Goal: Task Accomplishment & Management: Use online tool/utility

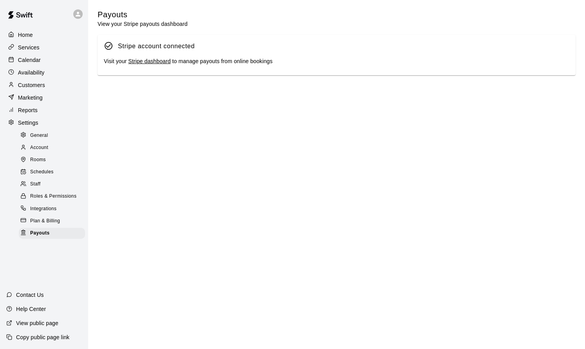
click at [31, 38] on p "Home" at bounding box center [25, 35] width 15 height 8
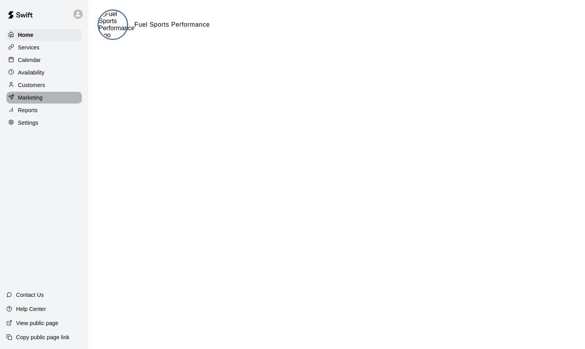
click at [23, 94] on p "Marketing" at bounding box center [30, 98] width 25 height 8
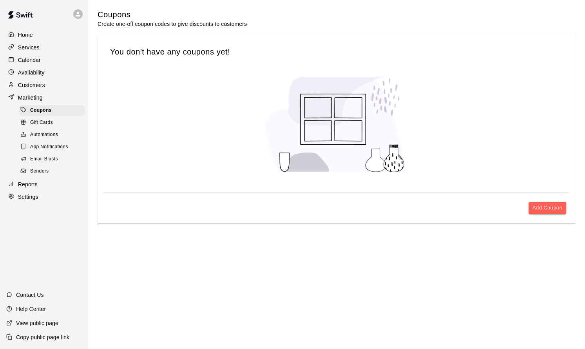
click at [26, 46] on p "Services" at bounding box center [29, 48] width 22 height 8
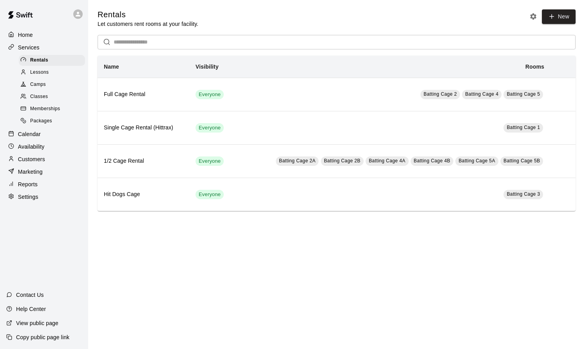
click at [33, 71] on span "Lessons" at bounding box center [39, 73] width 19 height 8
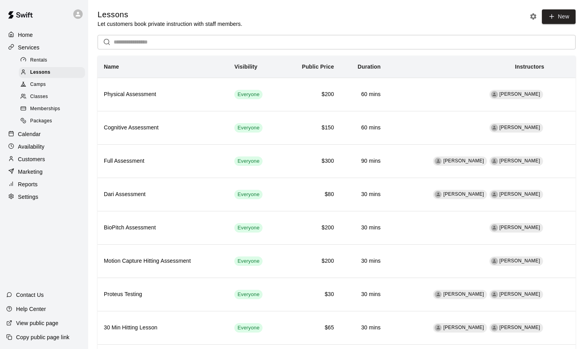
click at [32, 80] on div "Camps" at bounding box center [52, 84] width 66 height 11
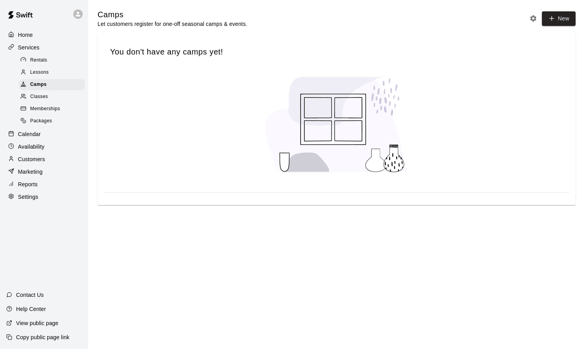
click at [32, 106] on span "Memberships" at bounding box center [45, 109] width 30 height 8
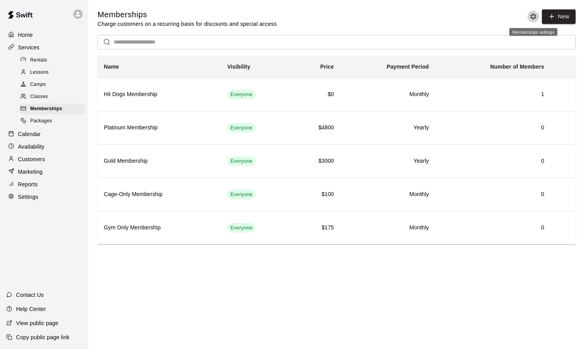
click at [534, 15] on icon "Memberships settings" at bounding box center [533, 16] width 6 height 6
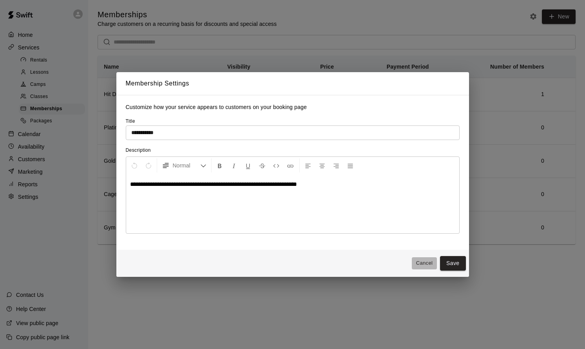
click at [421, 261] on button "Cancel" at bounding box center [424, 263] width 25 height 12
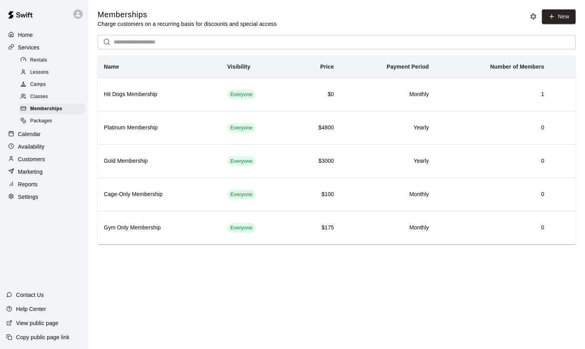
click at [34, 45] on p "Services" at bounding box center [29, 48] width 22 height 8
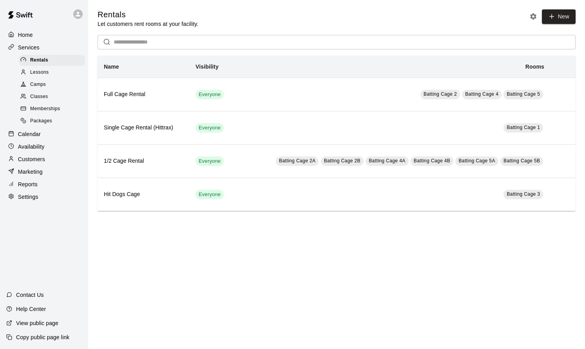
click at [49, 74] on span "Lessons" at bounding box center [39, 73] width 19 height 8
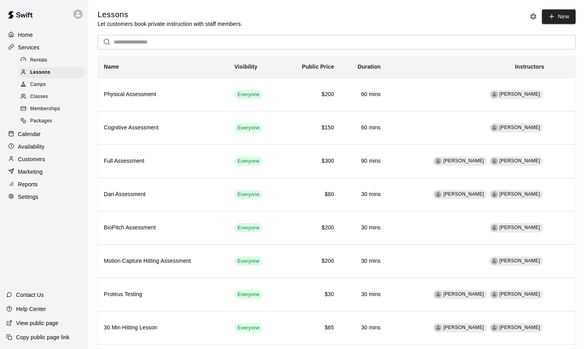
click at [533, 17] on icon "Lesson settings" at bounding box center [533, 17] width 8 height 8
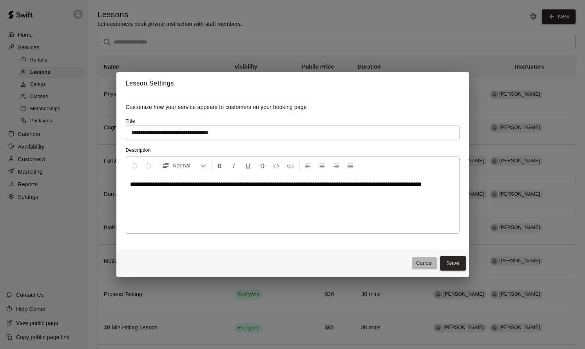
click at [418, 263] on button "Cancel" at bounding box center [424, 263] width 25 height 12
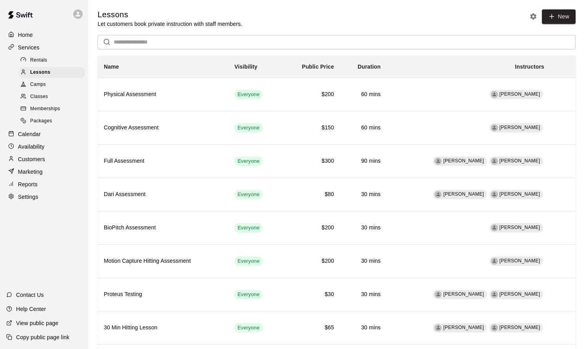
click at [29, 37] on p "Home" at bounding box center [25, 35] width 15 height 8
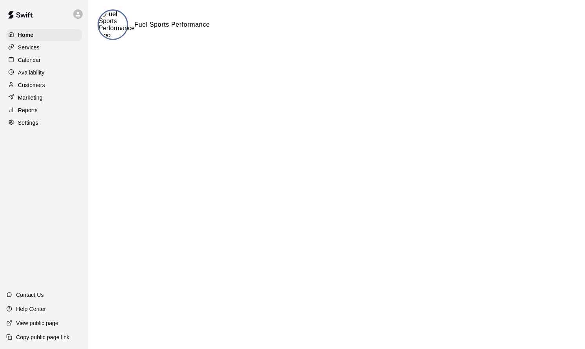
click at [20, 46] on p "Services" at bounding box center [29, 48] width 22 height 8
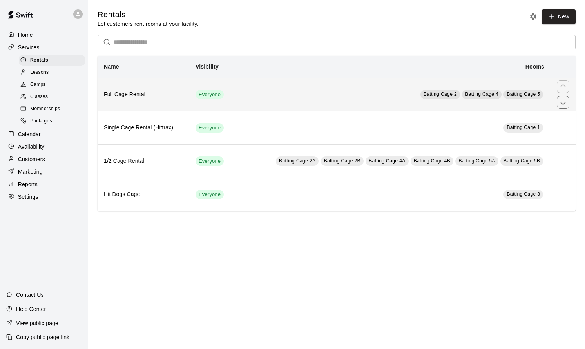
click at [123, 92] on h6 "Full Cage Rental" at bounding box center [143, 94] width 79 height 9
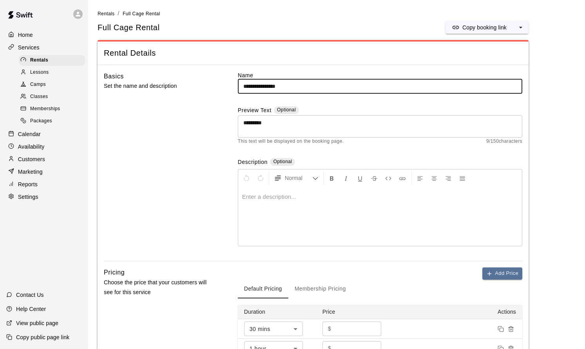
click at [40, 105] on span "Memberships" at bounding box center [45, 109] width 30 height 8
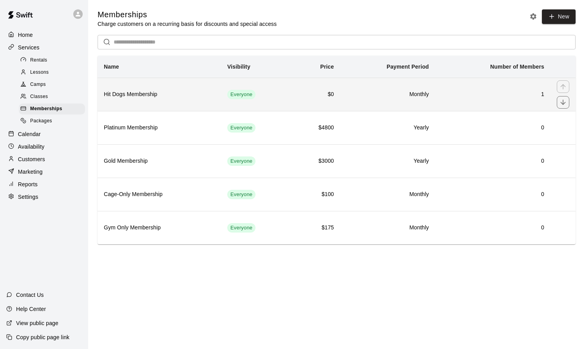
click at [339, 94] on td "$0" at bounding box center [316, 94] width 49 height 33
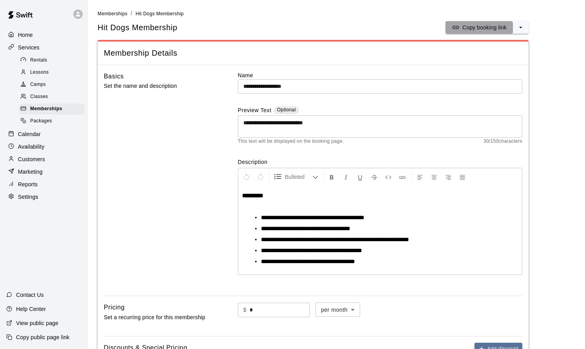
click at [472, 26] on p "Copy booking link" at bounding box center [484, 28] width 44 height 8
click at [519, 27] on icon "select merge strategy" at bounding box center [521, 28] width 8 height 8
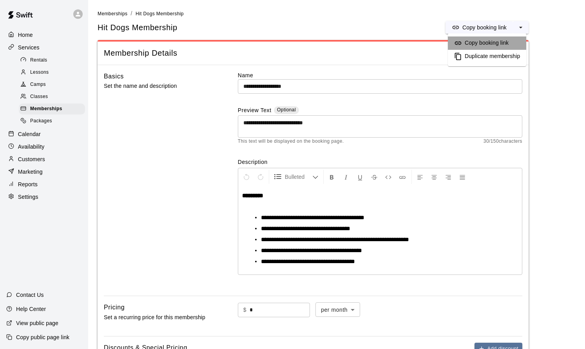
click at [492, 41] on h6 "Copy booking link" at bounding box center [487, 43] width 44 height 9
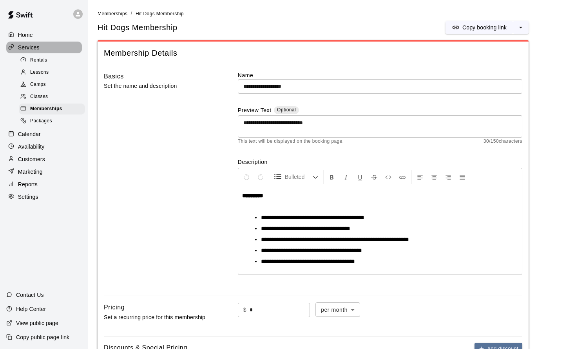
click at [36, 48] on p "Services" at bounding box center [29, 48] width 22 height 8
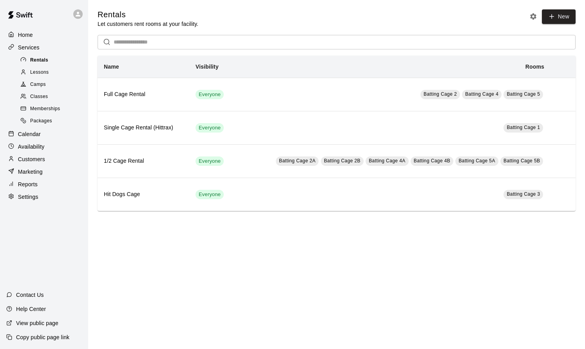
click at [35, 59] on span "Rentals" at bounding box center [39, 60] width 18 height 8
click at [36, 72] on span "Lessons" at bounding box center [39, 73] width 19 height 8
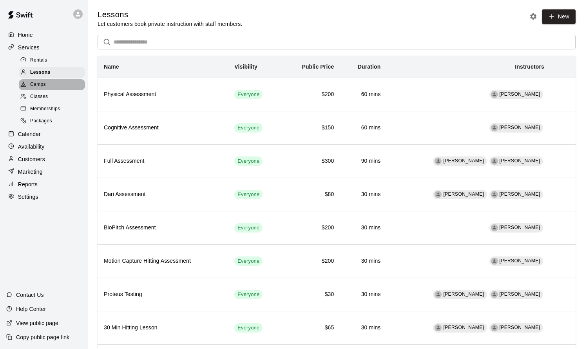
click at [36, 80] on div "Camps" at bounding box center [52, 84] width 66 height 11
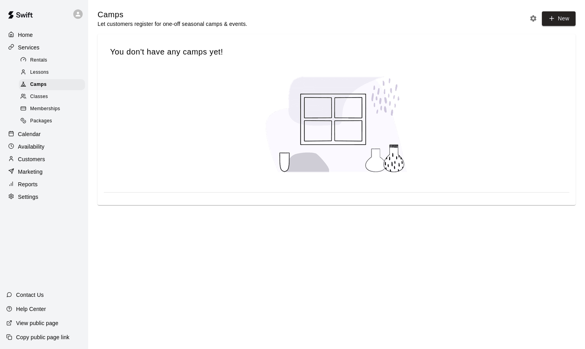
click at [35, 95] on span "Classes" at bounding box center [39, 97] width 18 height 8
click at [34, 107] on span "Memberships" at bounding box center [45, 109] width 30 height 8
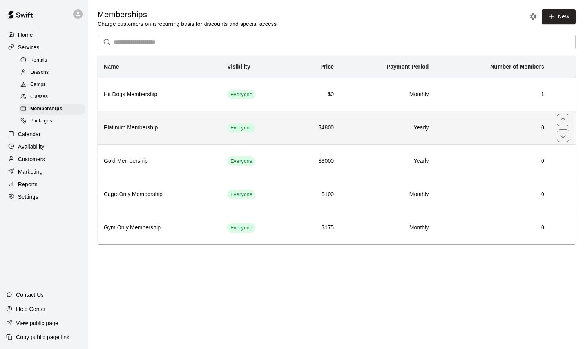
click at [520, 129] on h6 "0" at bounding box center [493, 127] width 103 height 9
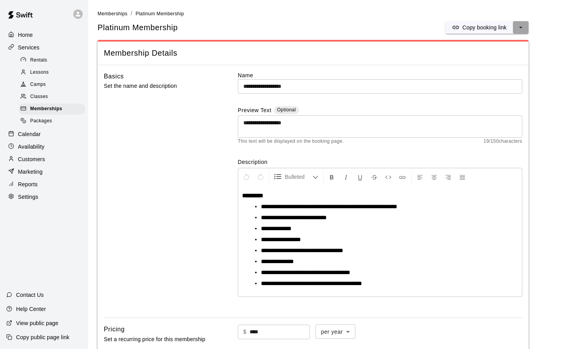
click at [524, 29] on icon "select merge strategy" at bounding box center [521, 28] width 8 height 8
click at [502, 44] on h6 "Copy booking link" at bounding box center [487, 43] width 44 height 9
